Goal: Information Seeking & Learning: Learn about a topic

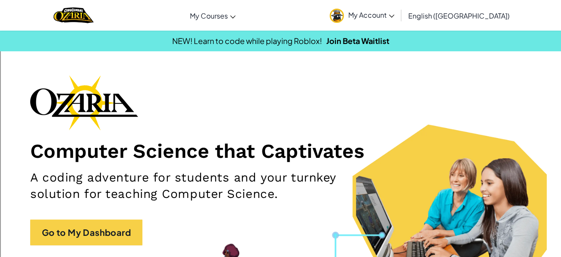
click at [297, 164] on div "Computer Science that Captivates A coding adventure for students and your turnk…" at bounding box center [280, 164] width 501 height 179
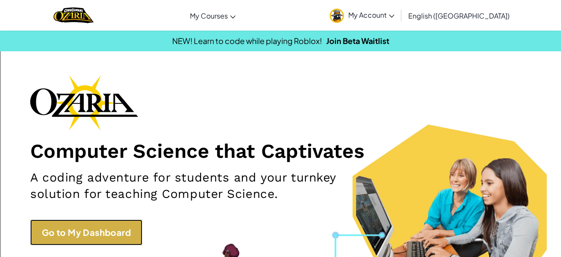
click at [130, 227] on link "Go to My Dashboard" at bounding box center [86, 233] width 112 height 26
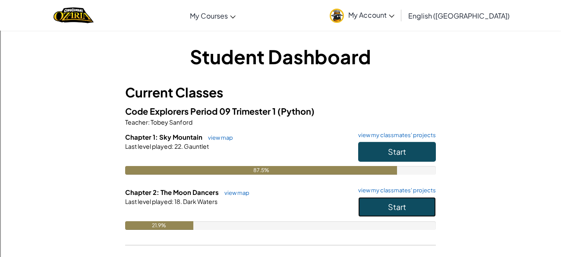
click at [386, 211] on button "Start" at bounding box center [397, 207] width 78 height 20
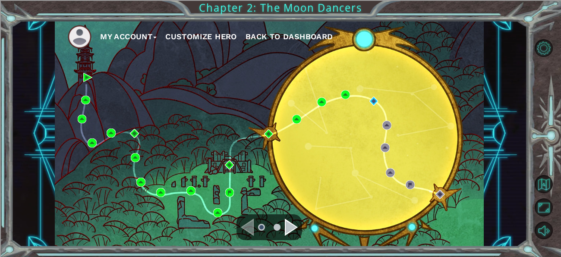
click at [288, 228] on div "Navigate to the next page" at bounding box center [291, 227] width 13 height 17
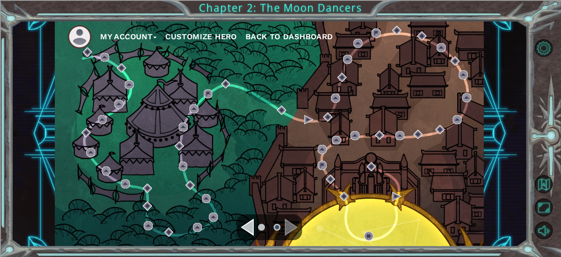
click at [251, 231] on div "Navigate to the previous page" at bounding box center [247, 227] width 13 height 17
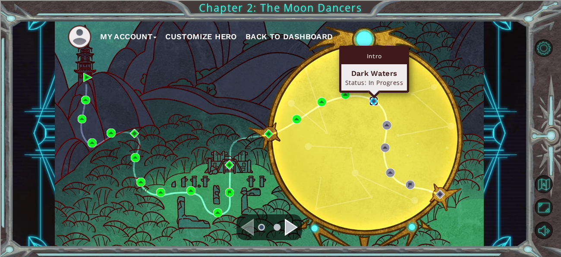
click at [376, 102] on img at bounding box center [374, 101] width 9 height 9
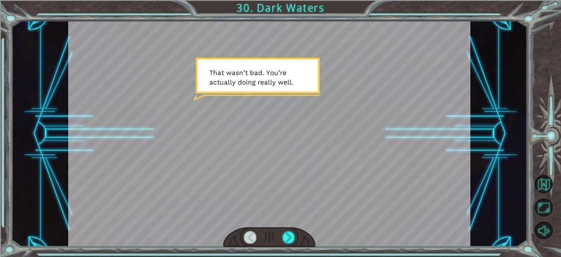
click at [288, 230] on div at bounding box center [269, 238] width 92 height 20
click at [289, 234] on div at bounding box center [288, 237] width 13 height 12
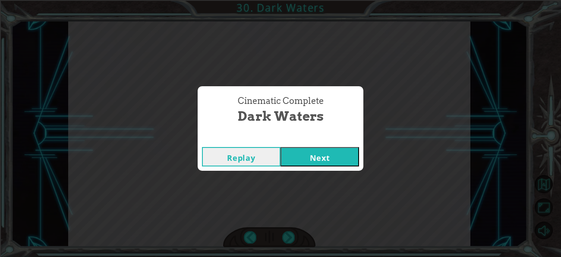
click at [332, 155] on button "Next" at bounding box center [320, 156] width 79 height 19
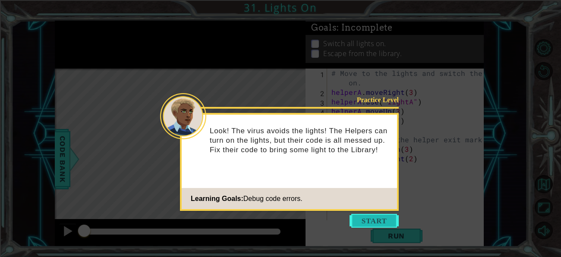
click at [361, 217] on button "Start" at bounding box center [374, 221] width 49 height 14
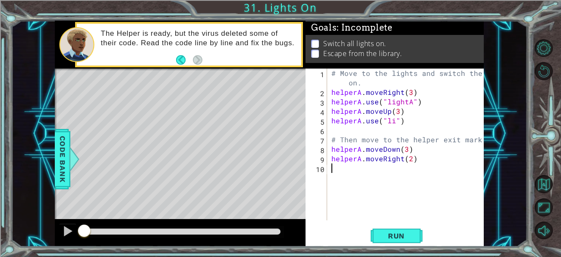
click at [394, 120] on div "# Move to the lights and switch them on. helperA . moveRight ( 3 ) helperA . us…" at bounding box center [408, 159] width 157 height 181
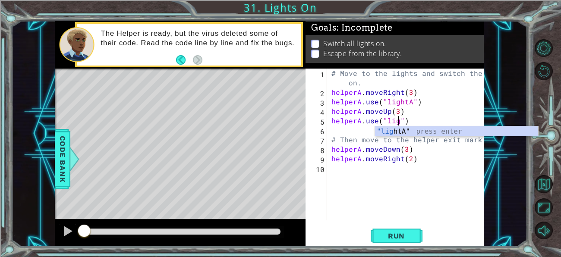
scroll to position [0, 4]
type textarea "helperA.use("lightA")"
click at [401, 181] on div "# Move to the lights and switch them on. helperA . moveRight ( 3 ) helperA . us…" at bounding box center [408, 159] width 157 height 181
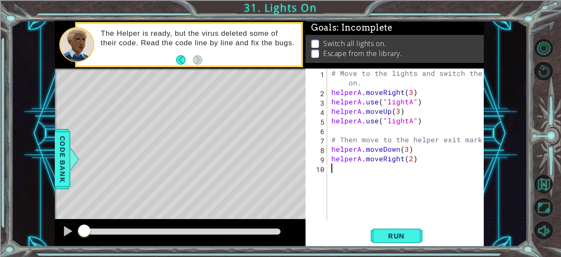
scroll to position [0, 0]
click at [432, 162] on div "# Move to the lights and switch them on. helperA . moveRight ( 3 ) helperA . us…" at bounding box center [408, 159] width 157 height 181
type textarea "helperA.moveRight(2)"
click at [407, 238] on span "Run" at bounding box center [397, 236] width 34 height 9
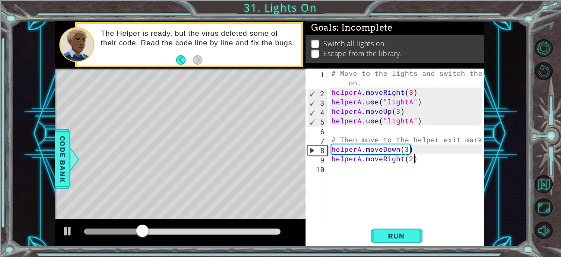
click at [388, 178] on div "# Move to the lights and switch them on. helperA . moveRight ( 3 ) helperA . us…" at bounding box center [408, 159] width 157 height 181
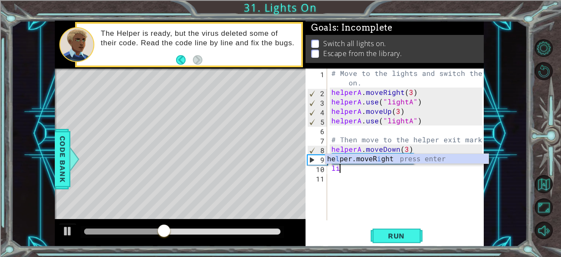
type textarea "l"
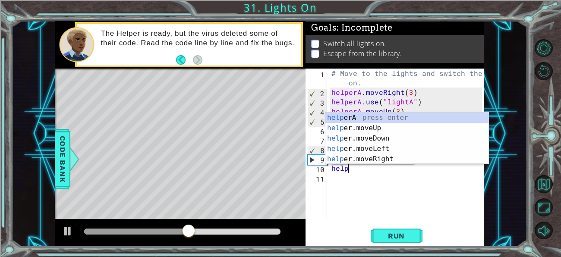
scroll to position [0, 0]
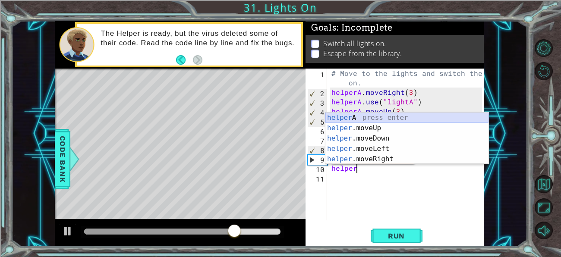
click at [345, 116] on div "helper A press enter helper .moveUp press enter helper .moveDown press enter he…" at bounding box center [407, 149] width 163 height 73
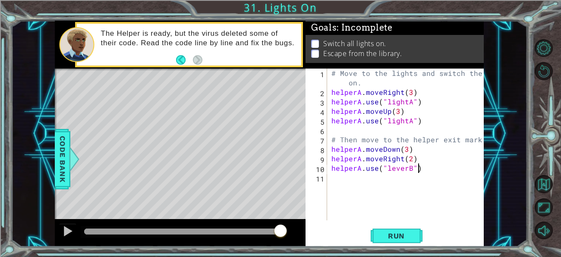
scroll to position [0, 5]
click at [407, 225] on div "helperA.use("leverB") 1 2 3 4 5 6 7 8 9 10 11 # Move to the lights and switch t…" at bounding box center [395, 158] width 178 height 178
click at [408, 234] on span "Run" at bounding box center [397, 236] width 34 height 9
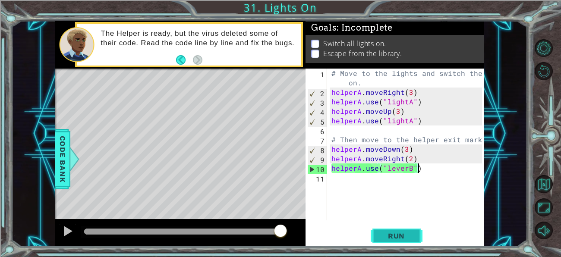
click at [404, 236] on span "Run" at bounding box center [397, 236] width 34 height 9
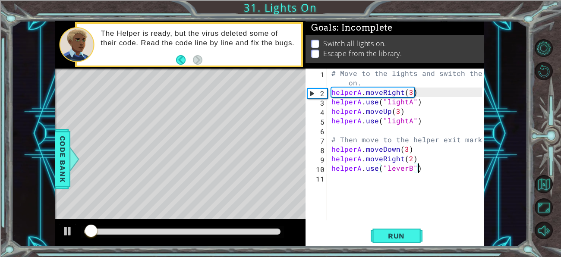
click at [264, 230] on div at bounding box center [182, 232] width 196 height 6
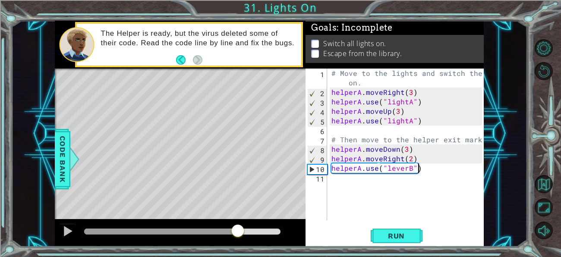
drag, startPoint x: 264, startPoint y: 230, endPoint x: 232, endPoint y: 230, distance: 32.0
click at [232, 230] on div at bounding box center [238, 232] width 16 height 16
drag, startPoint x: 232, startPoint y: 230, endPoint x: 175, endPoint y: 232, distance: 56.6
click at [191, 232] on div at bounding box center [199, 232] width 16 height 16
click at [406, 169] on div "# Move to the lights and switch them on. helperA . moveRight ( 3 ) helperA . us…" at bounding box center [408, 159] width 157 height 181
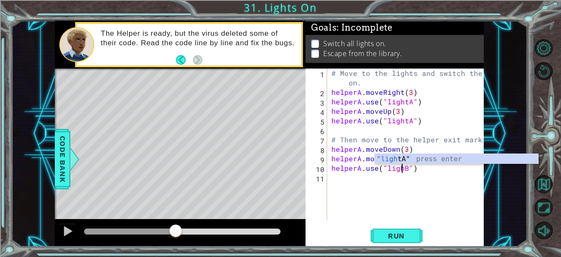
scroll to position [0, 4]
click at [404, 228] on button "Run" at bounding box center [397, 237] width 52 height 18
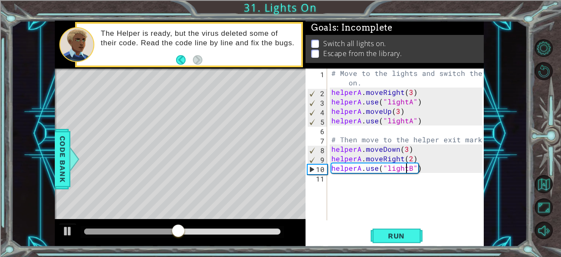
click at [409, 123] on div "# Move to the lights and switch them on. helperA . moveRight ( 3 ) helperA . us…" at bounding box center [408, 159] width 157 height 181
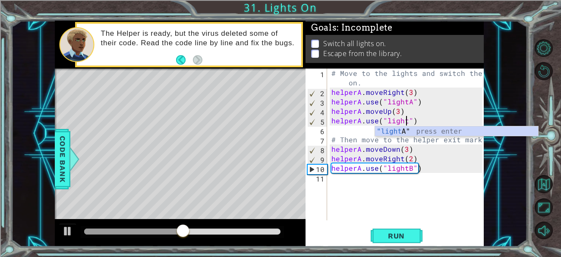
scroll to position [0, 5]
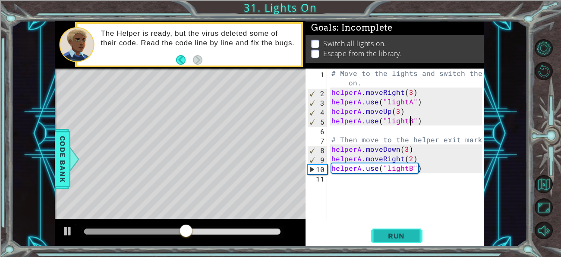
click at [413, 236] on span "Run" at bounding box center [397, 236] width 34 height 9
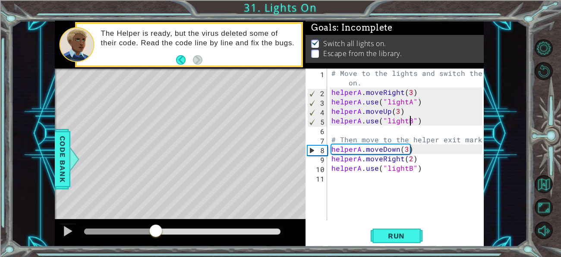
drag, startPoint x: 118, startPoint y: 233, endPoint x: 156, endPoint y: 234, distance: 38.0
click at [156, 234] on div at bounding box center [156, 232] width 16 height 16
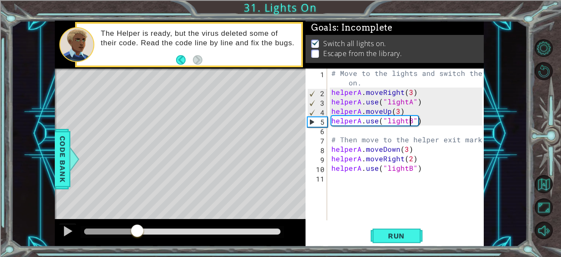
drag, startPoint x: 156, startPoint y: 234, endPoint x: 136, endPoint y: 235, distance: 19.5
click at [136, 235] on div at bounding box center [138, 232] width 16 height 16
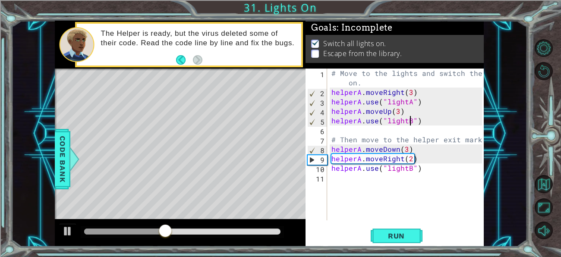
click at [404, 159] on div "# Move to the lights and switch them on. helperA . moveRight ( 3 ) helperA . us…" at bounding box center [408, 159] width 157 height 181
click at [405, 152] on div "# Move to the lights and switch them on. helperA . moveRight ( 3 ) helperA . us…" at bounding box center [408, 159] width 157 height 181
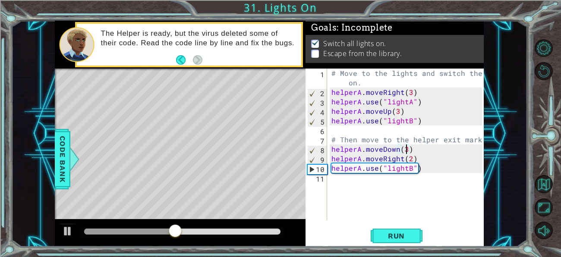
scroll to position [0, 4]
click at [432, 169] on div "# Move to the lights and switch them on. helperA . moveRight ( 3 ) helperA . us…" at bounding box center [408, 159] width 157 height 181
drag, startPoint x: 432, startPoint y: 169, endPoint x: 304, endPoint y: 174, distance: 128.8
click at [304, 174] on div "1 ההההההההההההההההההההההההההההההההההההההההההההההההההההההההההההההההההההההההההההה…" at bounding box center [269, 134] width 429 height 226
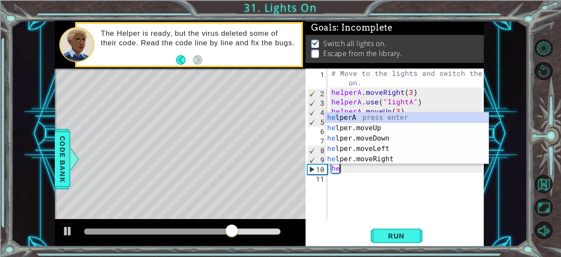
scroll to position [0, 0]
type textarea "h"
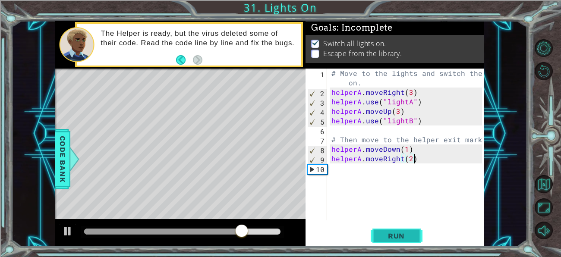
type textarea "helperA.moveRight(2)"
click at [390, 238] on span "Run" at bounding box center [397, 236] width 34 height 9
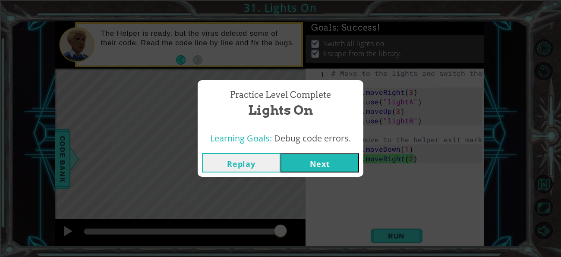
click at [299, 163] on button "Next" at bounding box center [320, 162] width 79 height 19
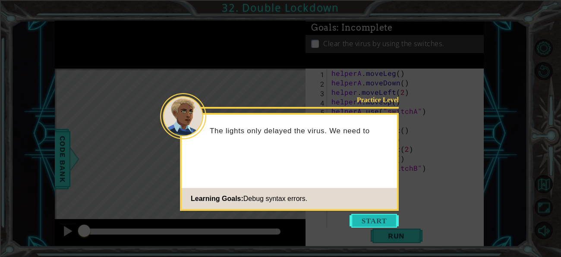
click at [379, 220] on button "Start" at bounding box center [374, 221] width 49 height 14
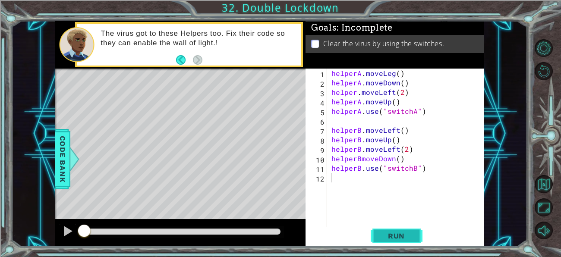
click at [404, 241] on button "Run" at bounding box center [397, 237] width 52 height 18
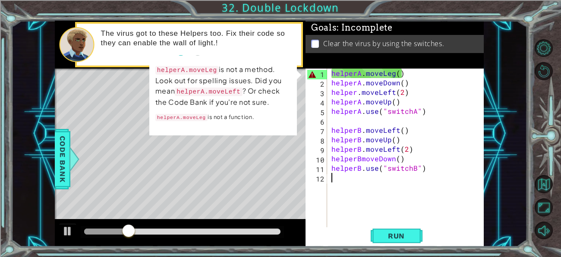
click at [383, 73] on div "helperA . moveLeg ( ) helperA . moveDown ( ) helper . moveLeft ( 2 ) helperA . …" at bounding box center [408, 159] width 157 height 181
click at [392, 73] on div "helperA . moveLeg ( ) helperA . moveDown ( ) helper . moveLeft ( 2 ) helperA . …" at bounding box center [408, 159] width 157 height 181
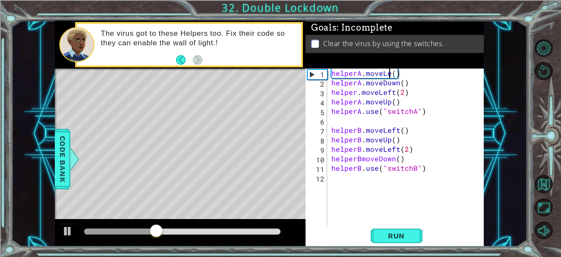
scroll to position [0, 4]
click at [381, 92] on div "helperA . moveLeft ( ) helperA . moveDown ( ) helper . moveLeft ( 2 ) helperA .…" at bounding box center [408, 159] width 157 height 181
click at [361, 159] on div "helperA . moveLeft ( ) helperA . moveDown ( ) helper . moveLeft ( 2 ) helperA .…" at bounding box center [408, 159] width 157 height 181
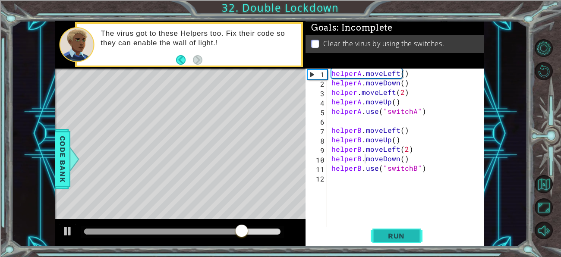
click at [396, 234] on span "Run" at bounding box center [397, 236] width 34 height 9
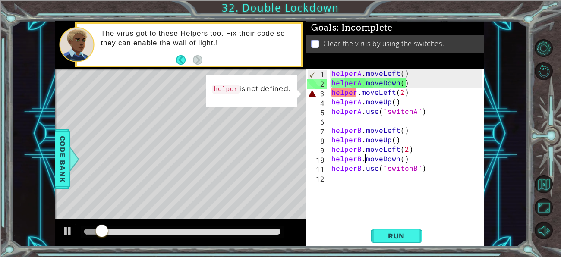
click at [355, 92] on div "helperA . moveLeft ( ) helperA . moveDown ( ) helper . moveLeft ( 2 ) helperA .…" at bounding box center [408, 159] width 157 height 181
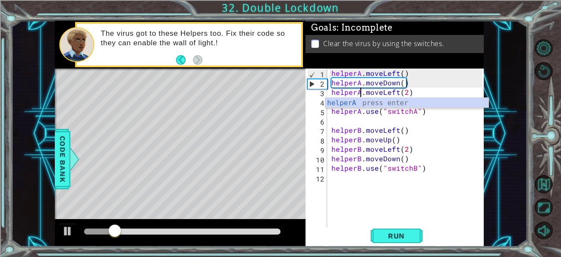
click at [358, 165] on div "helperA . moveLeft ( ) helperA . moveDown ( ) helperA . moveLeft ( 2 ) helperA …" at bounding box center [408, 159] width 157 height 181
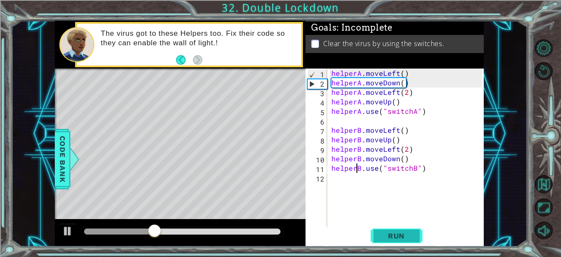
type textarea "helperB.use("switchB")"
click at [381, 232] on span "Run" at bounding box center [397, 236] width 34 height 9
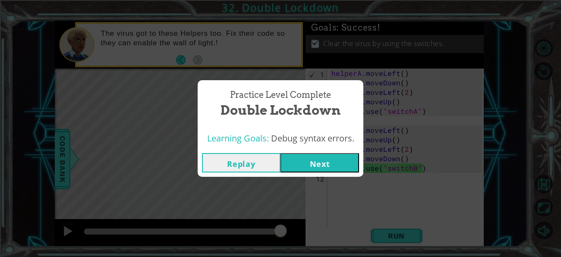
click at [298, 168] on button "Next" at bounding box center [320, 162] width 79 height 19
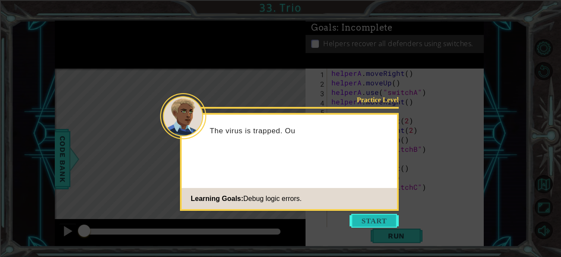
click at [382, 215] on button "Start" at bounding box center [374, 221] width 49 height 14
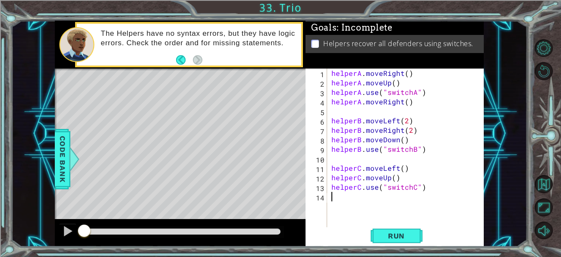
click at [358, 86] on div "helperA . moveRight ( ) helperA . moveUp ( ) helperA . use ( "switchA" ) helper…" at bounding box center [408, 159] width 157 height 181
click at [340, 147] on div "helperA . moveRight ( ) helperA . moveUp ( ) helperA . use ( "switchA" ) helper…" at bounding box center [408, 159] width 157 height 181
click at [389, 238] on span "Run" at bounding box center [397, 236] width 34 height 9
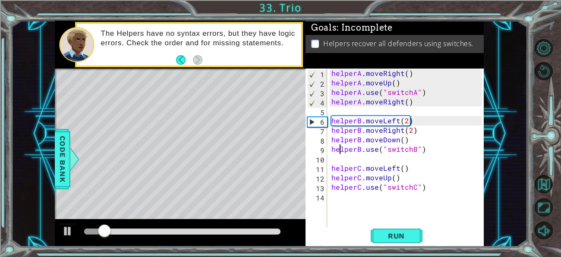
click at [404, 84] on div "helperA . moveRight ( ) helperA . moveUp ( ) helperA . use ( "switchA" ) helper…" at bounding box center [408, 159] width 157 height 181
type textarea "helperA.moveUp()"
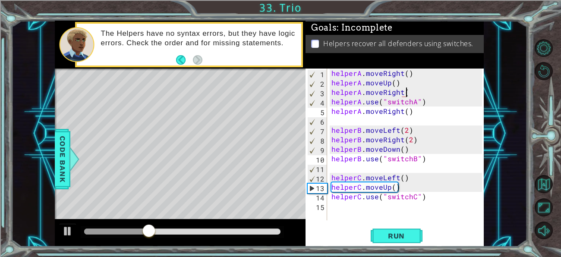
scroll to position [0, 4]
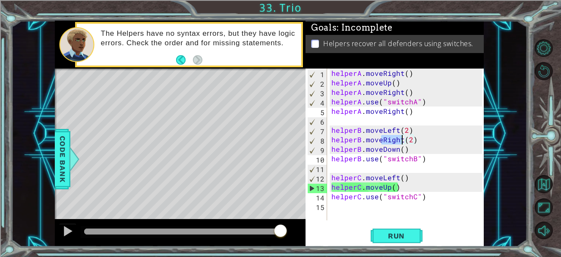
drag, startPoint x: 383, startPoint y: 141, endPoint x: 401, endPoint y: 141, distance: 18.1
click at [401, 141] on div "helperA . moveRight ( ) helperA . moveUp ( ) helperA . moveRight ( ) helperA . …" at bounding box center [408, 154] width 157 height 171
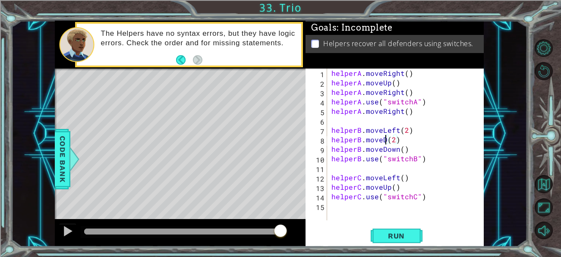
scroll to position [0, 4]
click at [406, 139] on div "helperA . moveRight ( ) helperA . moveUp ( ) helperA . moveRight ( ) helperA . …" at bounding box center [408, 154] width 157 height 171
drag, startPoint x: 380, startPoint y: 149, endPoint x: 396, endPoint y: 150, distance: 16.0
click at [396, 150] on div "helperA . moveRight ( ) helperA . moveUp ( ) helperA . moveRight ( ) helperA . …" at bounding box center [408, 154] width 157 height 171
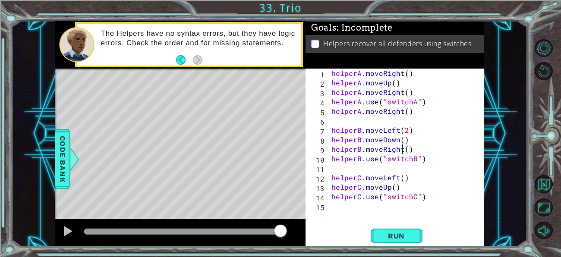
click at [407, 149] on div "helperA . moveRight ( ) helperA . moveUp ( ) helperA . moveRight ( ) helperA . …" at bounding box center [408, 154] width 157 height 171
click at [409, 234] on span "Run" at bounding box center [397, 236] width 34 height 9
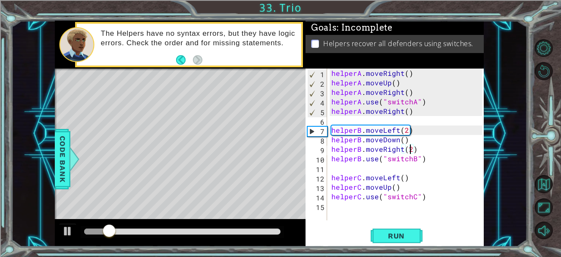
click at [404, 188] on div "helperA . moveRight ( ) helperA . moveUp ( ) helperA . moveRight ( ) helperA . …" at bounding box center [408, 154] width 157 height 171
type textarea "helperC.moveUp()"
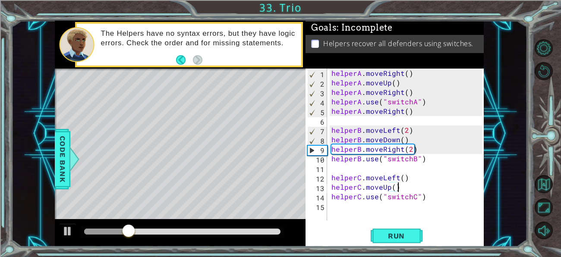
click at [404, 188] on div "helperA . moveRight ( ) helperA . moveUp ( ) helperA . moveRight ( ) helperA . …" at bounding box center [408, 154] width 157 height 171
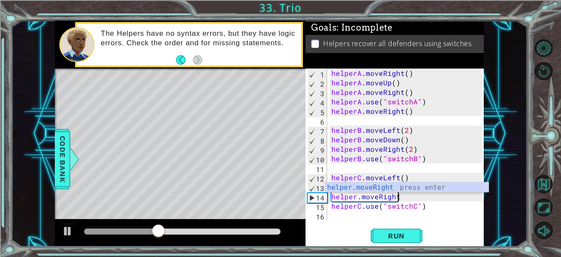
scroll to position [0, 4]
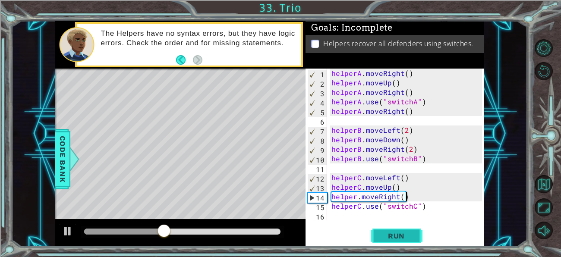
click at [404, 238] on span "Run" at bounding box center [397, 236] width 34 height 9
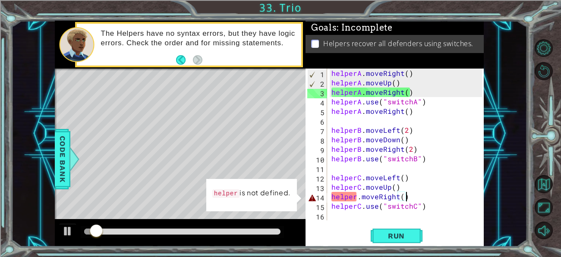
click at [357, 197] on div "helperA . moveRight ( ) helperA . moveUp ( ) helperA . moveRight ( ) helperA . …" at bounding box center [408, 154] width 157 height 171
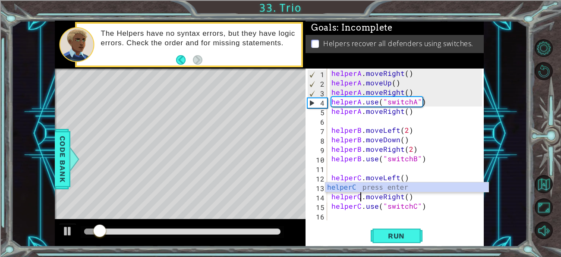
scroll to position [0, 2]
type textarea "helperC.moveRight()"
click at [390, 229] on button "Run" at bounding box center [397, 237] width 52 height 18
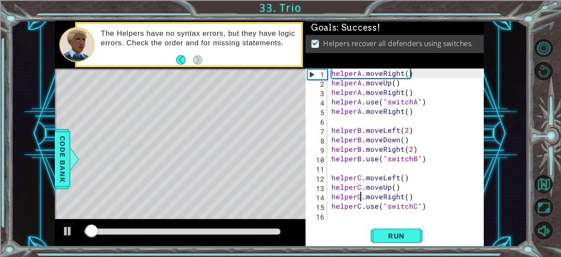
click at [226, 231] on div at bounding box center [182, 232] width 196 height 6
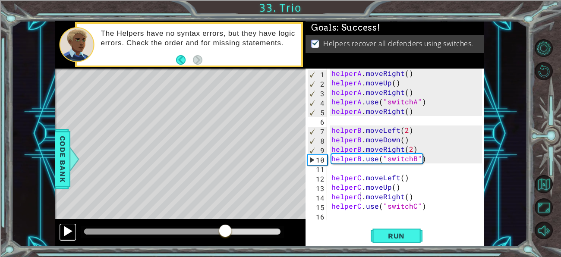
click at [65, 229] on div at bounding box center [67, 231] width 11 height 11
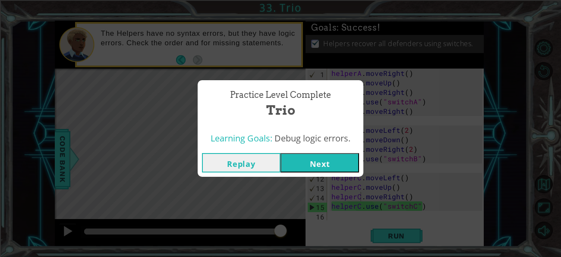
click at [305, 168] on button "Next" at bounding box center [320, 162] width 79 height 19
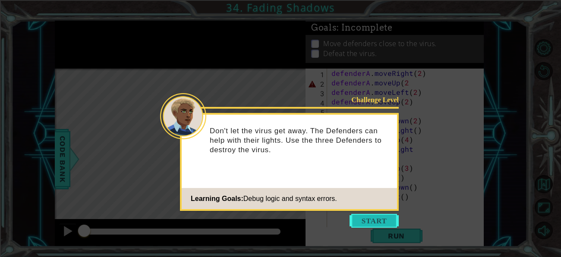
click at [364, 222] on button "Start" at bounding box center [374, 221] width 49 height 14
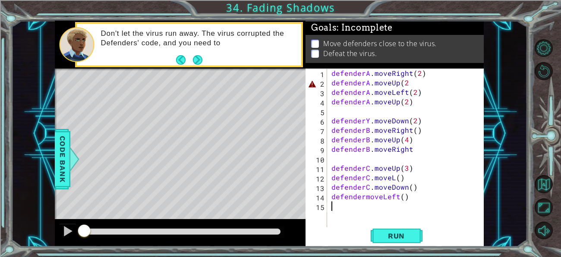
click at [411, 82] on div "defenderA . moveRight ( 2 ) defenderA . moveUp ( 2 defenderA . moveLeft ( 2 ) d…" at bounding box center [408, 159] width 157 height 181
click at [364, 197] on div "defenderA . moveRight ( 2 ) defenderA . moveUp ( 2 ) defenderA . moveLeft ( 2 )…" at bounding box center [408, 159] width 157 height 181
click at [407, 102] on div "defenderA . moveRight ( 2 ) defenderA . moveUp ( 2 ) defenderA . moveLeft ( 2 )…" at bounding box center [408, 159] width 157 height 181
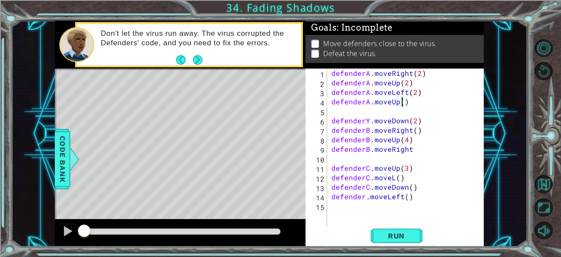
click at [368, 120] on div "defenderA . moveRight ( 2 ) defenderA . moveUp ( 2 ) defenderA . moveLeft ( 2 )…" at bounding box center [408, 159] width 157 height 181
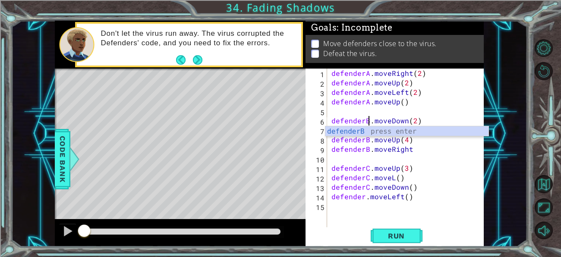
click at [425, 165] on div "defenderA . moveRight ( 2 ) defenderA . moveUp ( 2 ) defenderA . moveLeft ( 2 )…" at bounding box center [408, 159] width 157 height 181
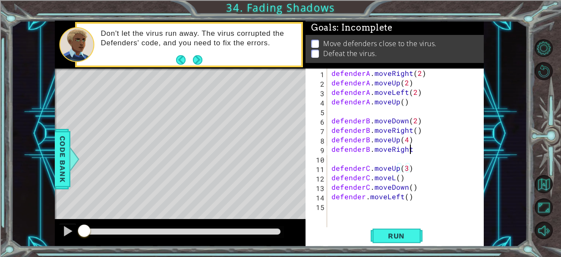
click at [437, 146] on div "defenderA . moveRight ( 2 ) defenderA . moveUp ( 2 ) defenderA . moveLeft ( 2 )…" at bounding box center [408, 159] width 157 height 181
click at [405, 169] on div "defenderA . moveRight ( 2 ) defenderA . moveUp ( 2 ) defenderA . moveLeft ( 2 )…" at bounding box center [408, 159] width 157 height 181
click at [394, 178] on div "defenderA . moveRight ( 2 ) defenderA . moveUp ( 2 ) defenderA . moveLeft ( 2 )…" at bounding box center [408, 159] width 157 height 181
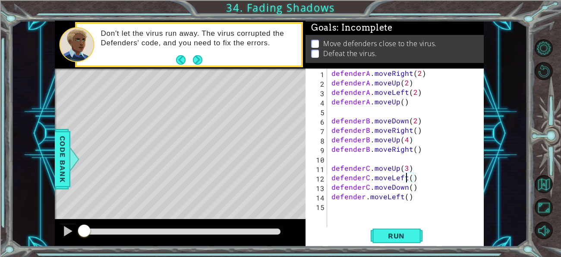
click at [415, 188] on div "defenderA . moveRight ( 2 ) defenderA . moveUp ( 2 ) defenderA . moveLeft ( 2 )…" at bounding box center [408, 159] width 157 height 181
click at [401, 236] on span "Run" at bounding box center [397, 236] width 34 height 9
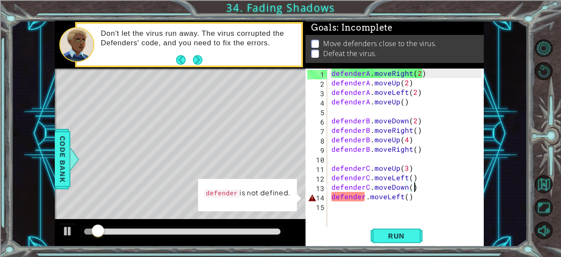
click at [364, 198] on div "defenderA . moveRight ( 2 ) defenderA . moveUp ( 2 ) defenderA . moveLeft ( 2 )…" at bounding box center [408, 159] width 157 height 181
type textarea "defenderC.moveLeft()"
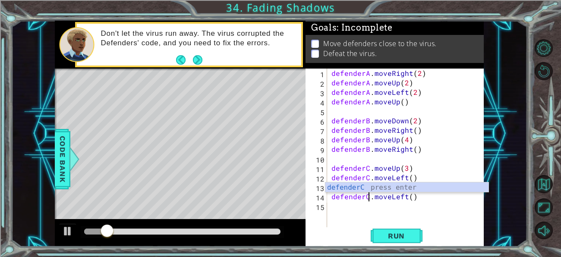
click at [367, 203] on div "defenderA . moveRight ( 2 ) defenderA . moveUp ( 2 ) defenderA . moveLeft ( 2 )…" at bounding box center [408, 159] width 157 height 181
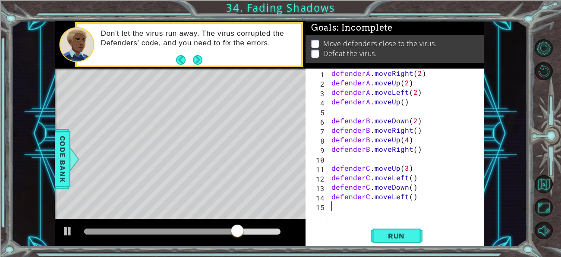
click at [408, 199] on div "defenderA . moveRight ( 2 ) defenderA . moveUp ( 2 ) defenderA . moveLeft ( 2 )…" at bounding box center [408, 159] width 157 height 181
click at [269, 233] on div at bounding box center [182, 232] width 196 height 6
type textarea "defenderC.moveLeft(2)"
click at [407, 230] on button "Run" at bounding box center [397, 237] width 52 height 18
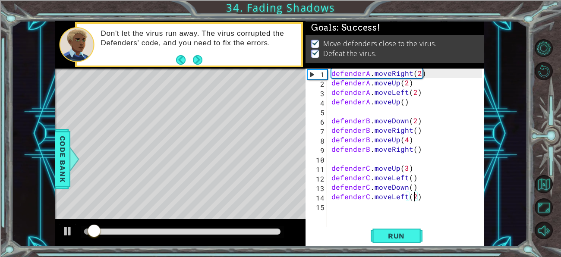
click at [194, 226] on div at bounding box center [182, 232] width 203 height 12
click at [241, 231] on div at bounding box center [182, 232] width 196 height 6
